Goal: Task Accomplishment & Management: Complete application form

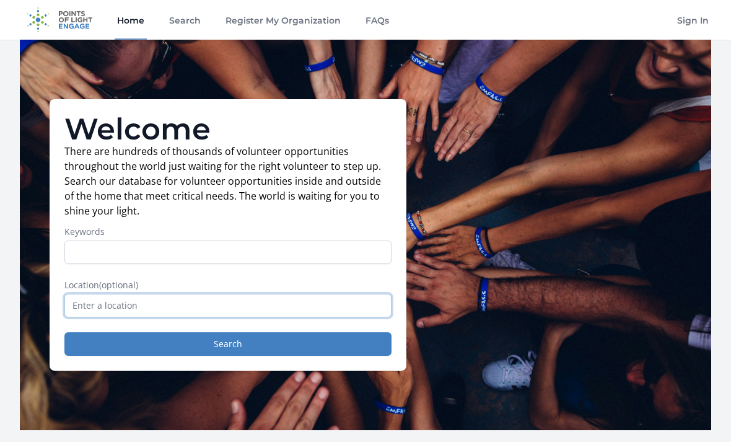
click at [310, 309] on input "text" at bounding box center [227, 306] width 327 height 24
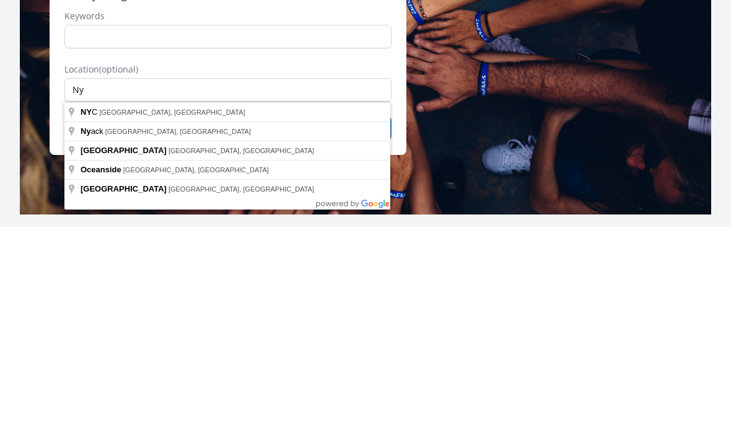
type input "[GEOGRAPHIC_DATA], [GEOGRAPHIC_DATA], [GEOGRAPHIC_DATA]"
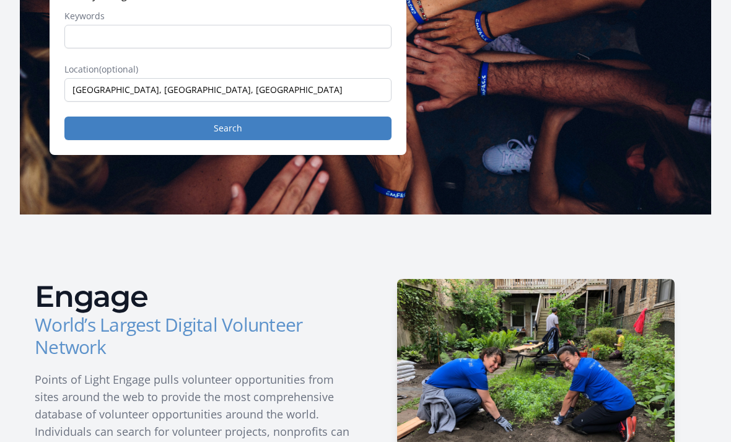
click at [319, 128] on button "Search" at bounding box center [227, 129] width 327 height 24
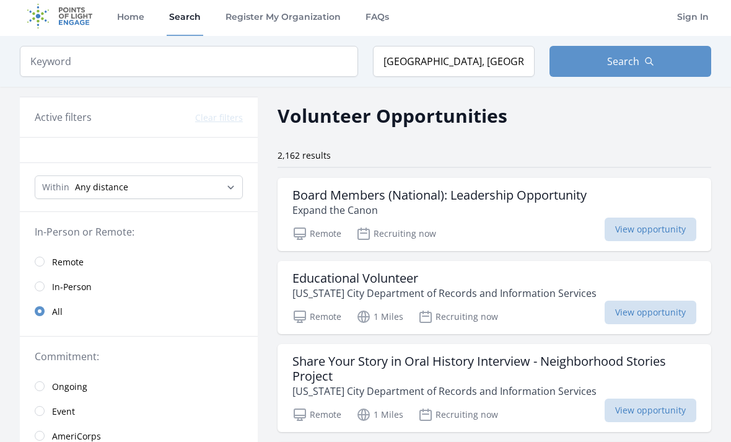
scroll to position [13, 0]
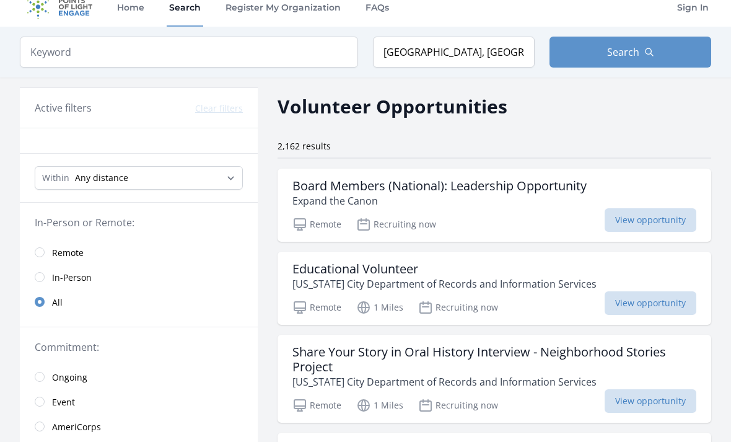
click at [42, 278] on input "radio" at bounding box center [40, 277] width 10 height 10
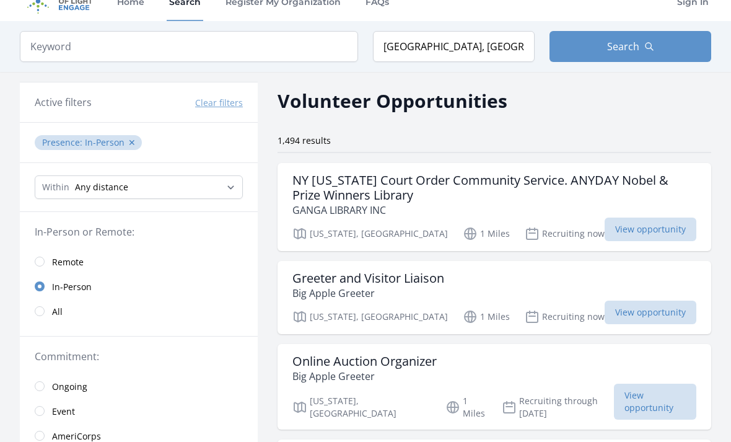
scroll to position [18, 0]
click at [555, 190] on h3 "NY New York Court Order Community Service. ANYDAY Nobel & Prize Winners Library" at bounding box center [495, 189] width 404 height 30
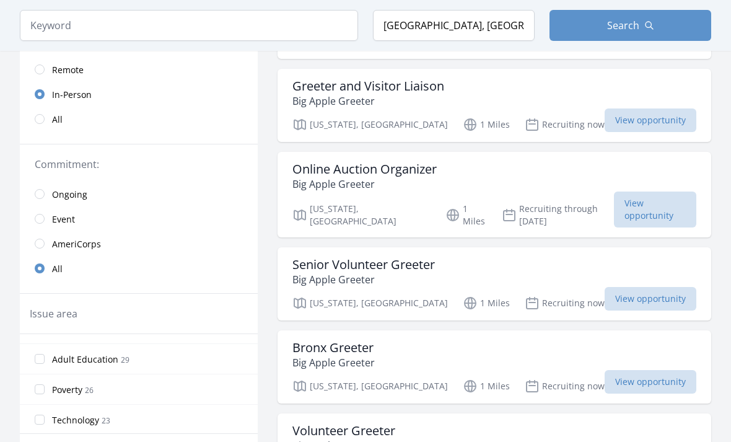
scroll to position [0, 0]
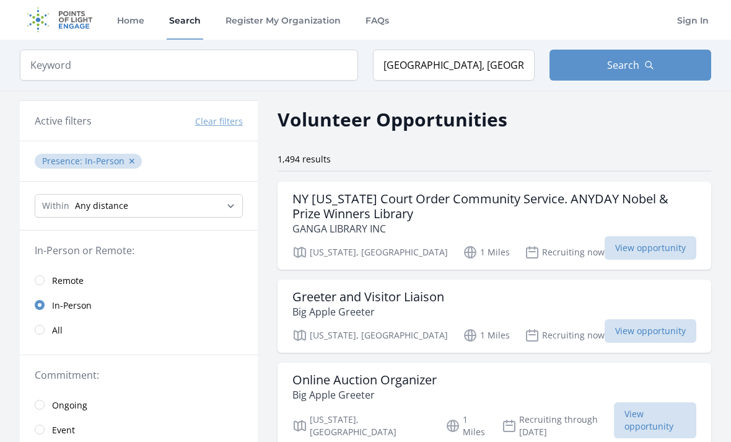
click at [552, 201] on h3 "NY New York Court Order Community Service. ANYDAY Nobel & Prize Winners Library" at bounding box center [495, 206] width 404 height 30
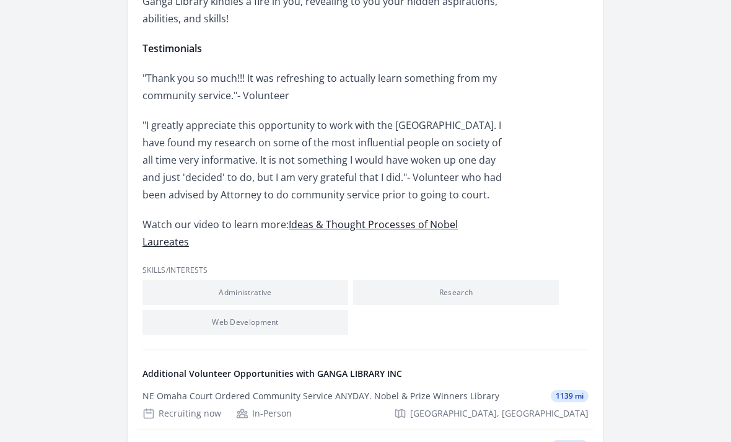
scroll to position [801, 0]
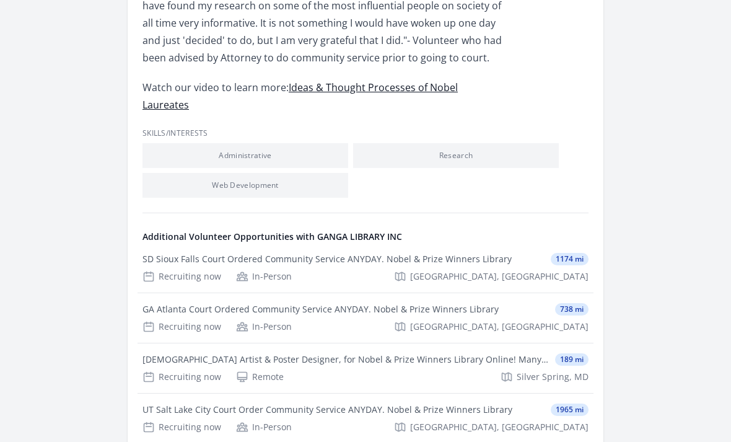
scroll to position [882, 0]
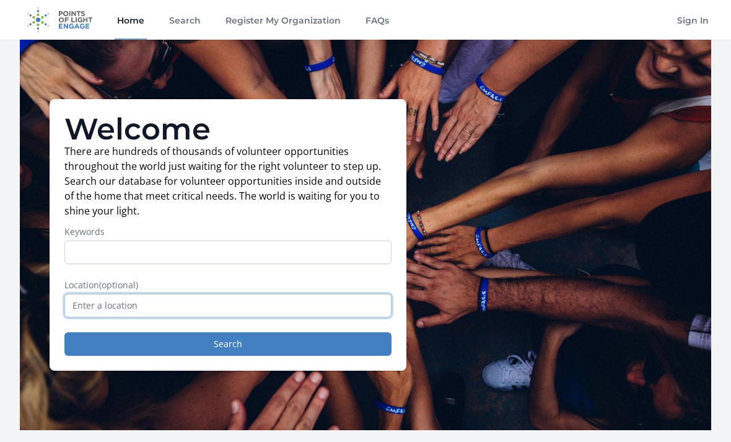
click at [298, 316] on input "text" at bounding box center [227, 306] width 327 height 24
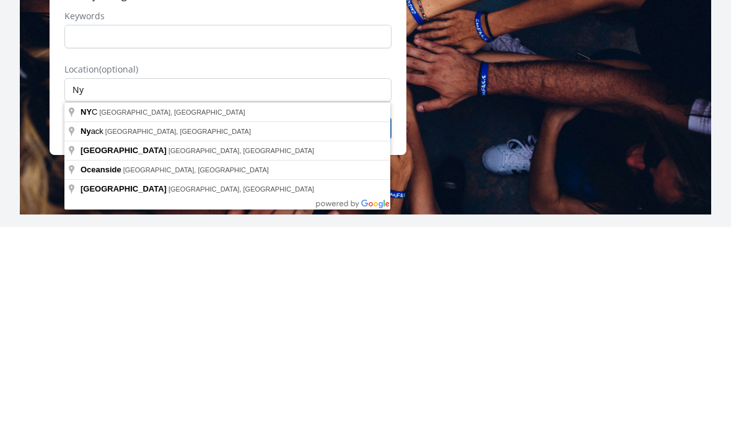
type input "[GEOGRAPHIC_DATA], [GEOGRAPHIC_DATA], [GEOGRAPHIC_DATA]"
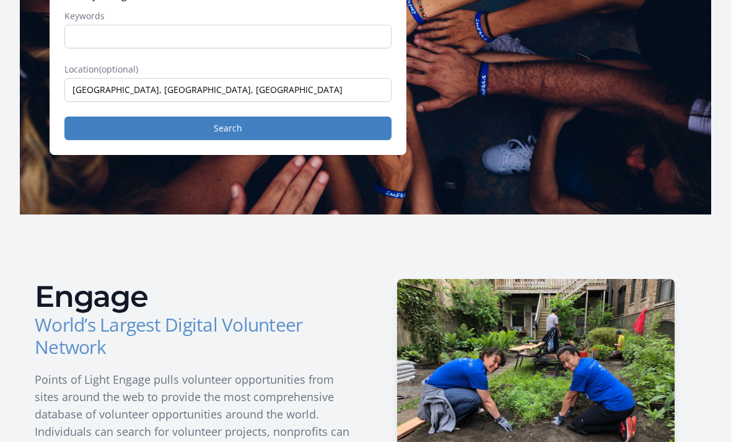
click at [350, 134] on button "Search" at bounding box center [227, 129] width 327 height 24
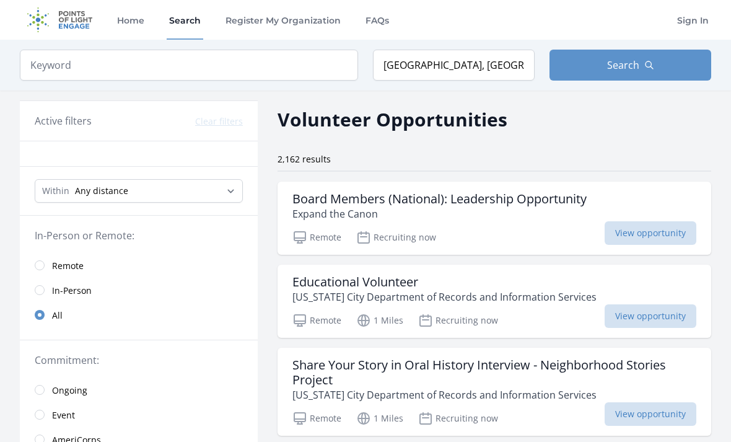
click at [688, 20] on link "Sign In" at bounding box center [693, 20] width 37 height 40
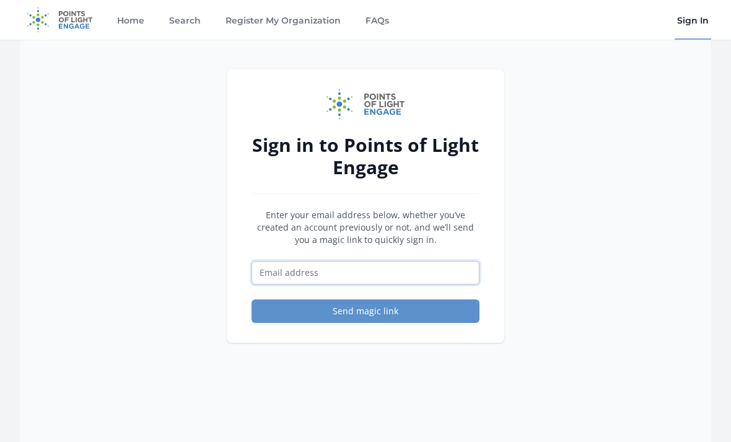
click at [400, 276] on input "Email address" at bounding box center [366, 273] width 228 height 24
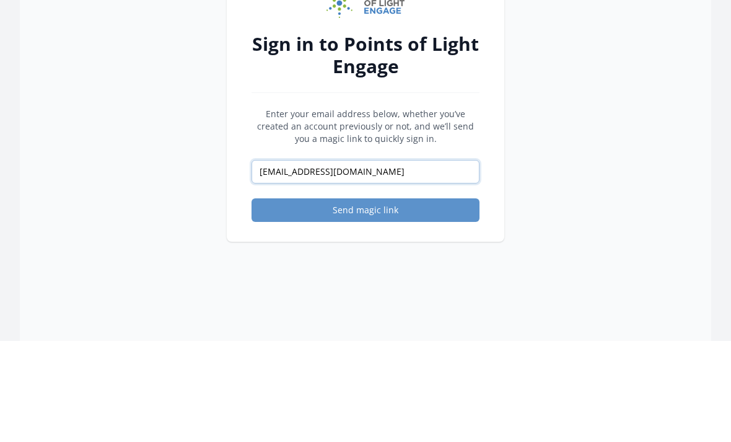
type input "[EMAIL_ADDRESS][DOMAIN_NAME]"
click at [366, 299] on button "Send magic link" at bounding box center [366, 311] width 228 height 24
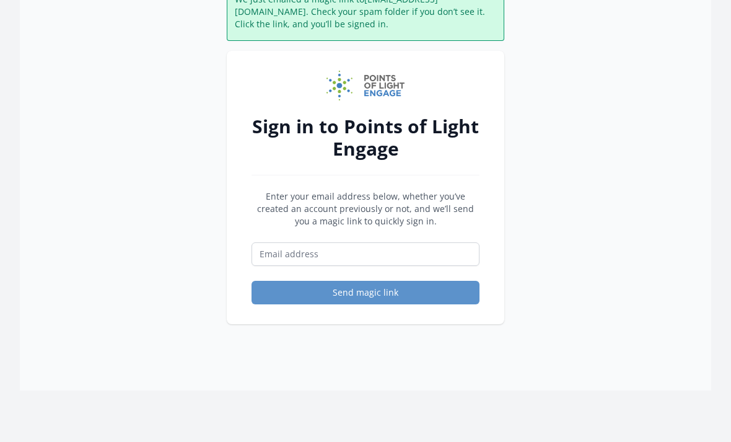
scroll to position [92, 0]
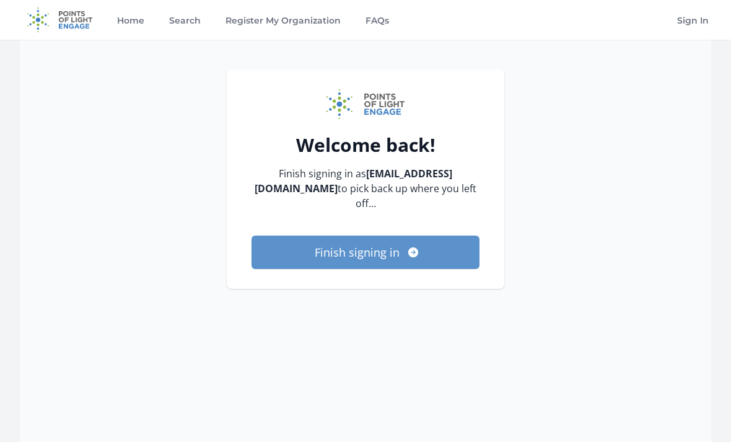
click at [448, 242] on button "Finish signing in" at bounding box center [366, 251] width 228 height 33
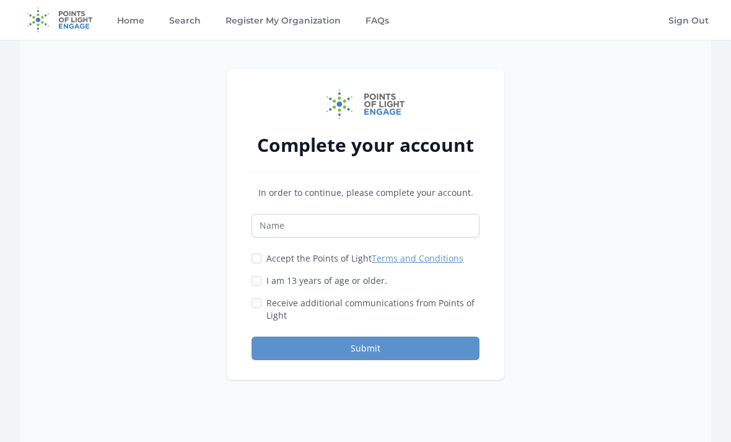
click at [255, 285] on input "I am 13 years of age or older." at bounding box center [257, 281] width 10 height 10
checkbox input "true"
click at [268, 259] on label "Accept the Points of Light Terms and Conditions" at bounding box center [364, 258] width 197 height 12
click at [262, 259] on input "Accept the Points of Light Terms and Conditions" at bounding box center [257, 258] width 10 height 10
checkbox input "true"
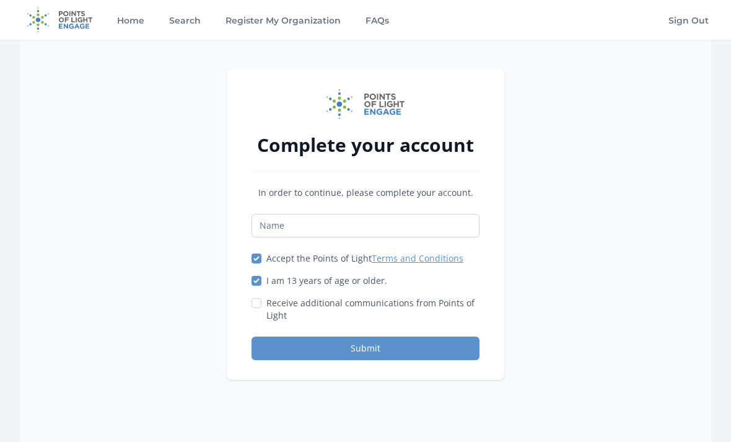
click at [372, 341] on button "Submit" at bounding box center [366, 349] width 228 height 24
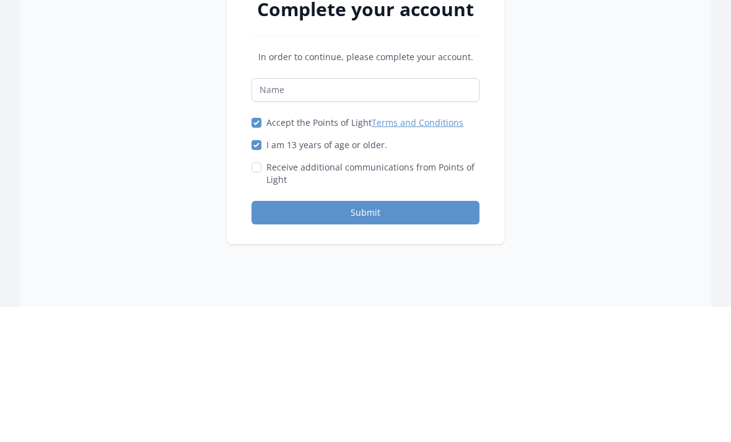
click at [483, 69] on div "Complete your account In order to continue, please complete your account. Accep…" at bounding box center [366, 224] width 278 height 310
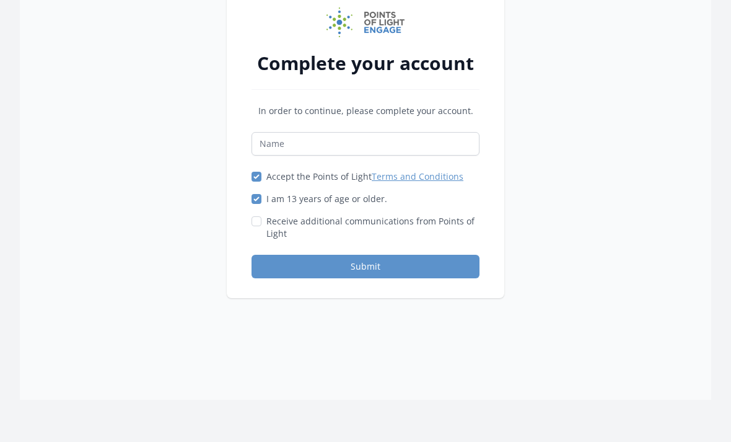
scroll to position [82, 0]
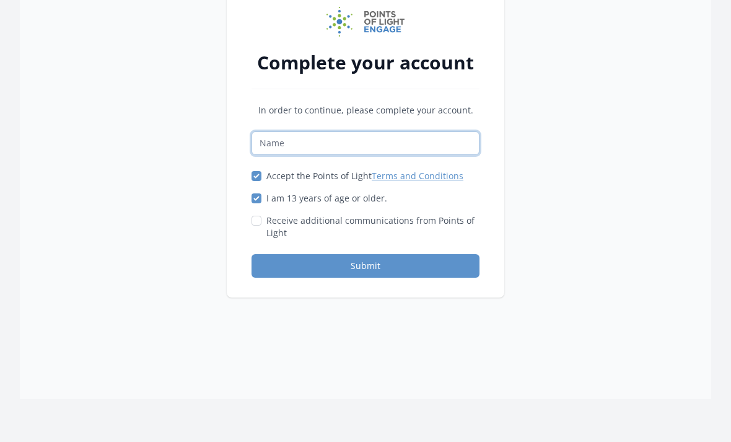
click at [441, 143] on input "Name" at bounding box center [366, 144] width 228 height 24
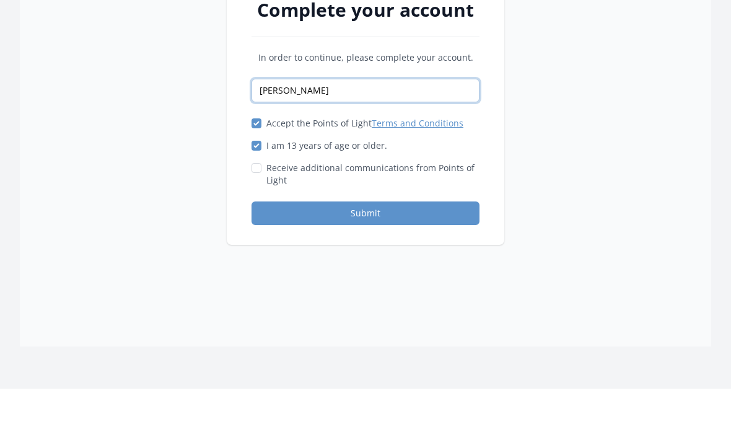
type input "Joey Fang"
click at [366, 255] on button "Submit" at bounding box center [366, 267] width 228 height 24
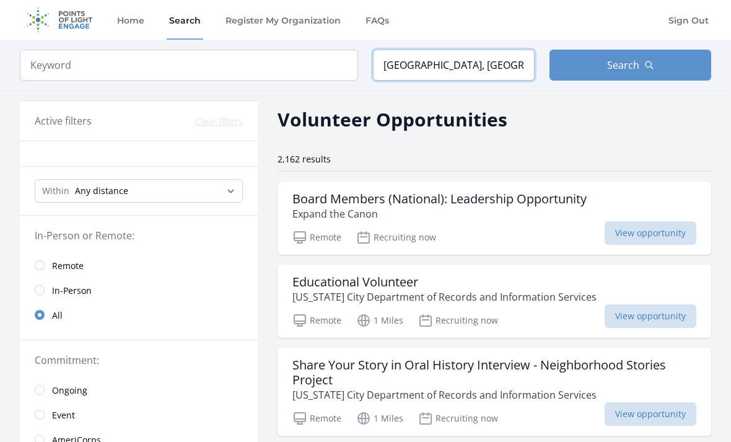
click at [508, 63] on input "[GEOGRAPHIC_DATA], [GEOGRAPHIC_DATA], [GEOGRAPHIC_DATA]" at bounding box center [454, 65] width 162 height 31
click at [521, 71] on input "[GEOGRAPHIC_DATA], [GEOGRAPHIC_DATA], [GEOGRAPHIC_DATA]" at bounding box center [454, 65] width 162 height 31
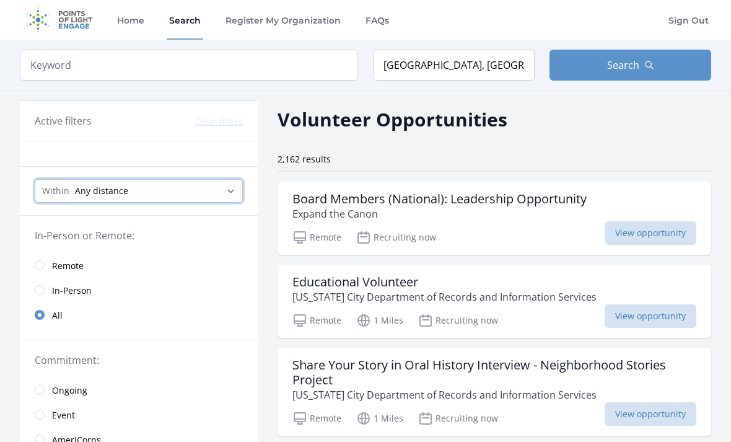
click at [232, 197] on select "Any distance , 5 Miles , 20 Miles , 50 Miles , 100 Miles" at bounding box center [139, 191] width 208 height 24
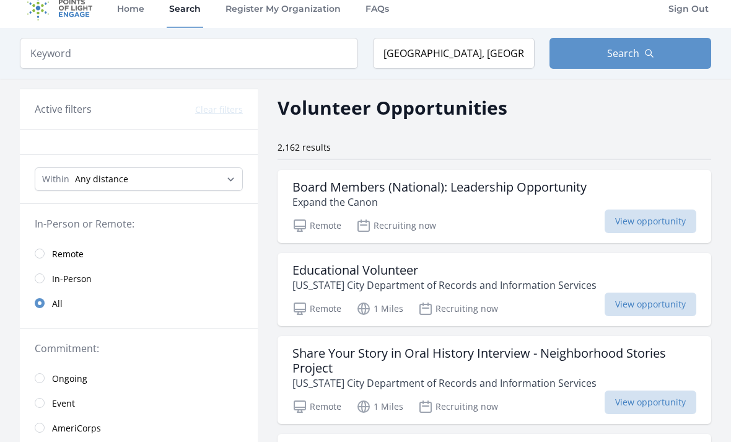
click at [53, 280] on span "In-Person" at bounding box center [72, 279] width 40 height 12
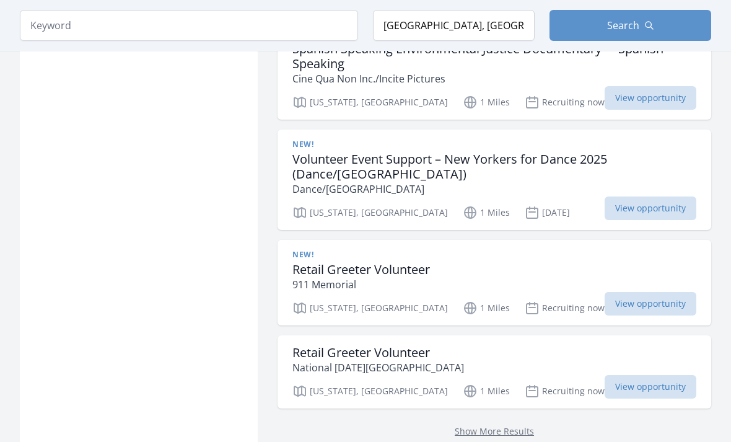
scroll to position [1594, 0]
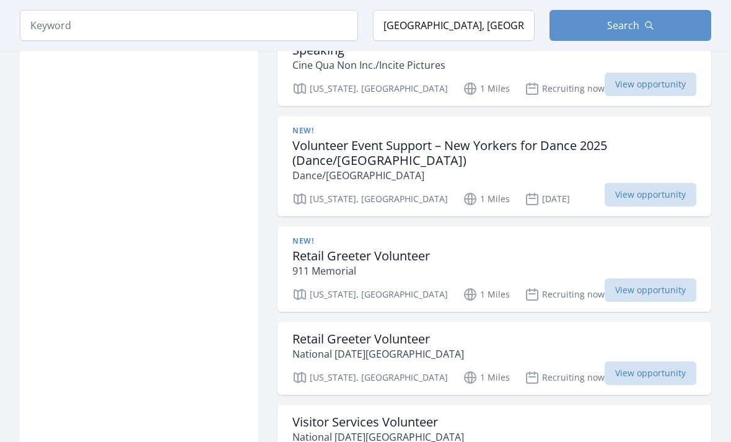
click at [586, 236] on div "New! Retail Greeter Volunteer 911 Memorial" at bounding box center [495, 257] width 404 height 42
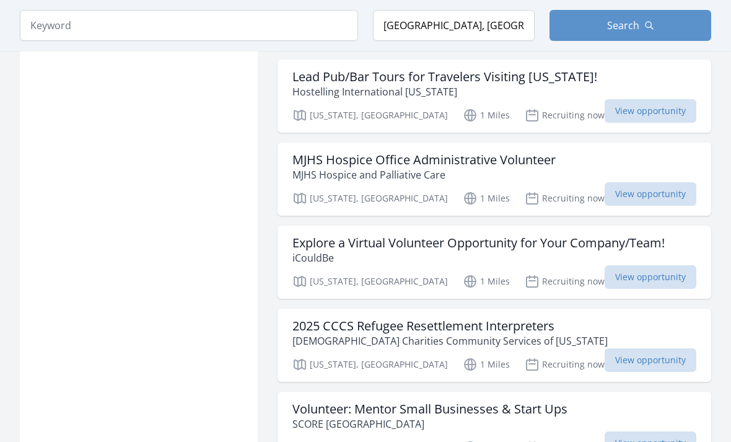
scroll to position [884, 0]
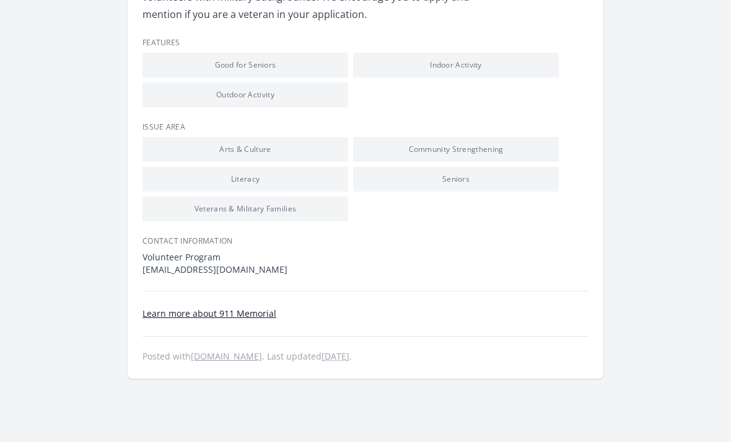
scroll to position [978, 0]
